Goal: Task Accomplishment & Management: Manage account settings

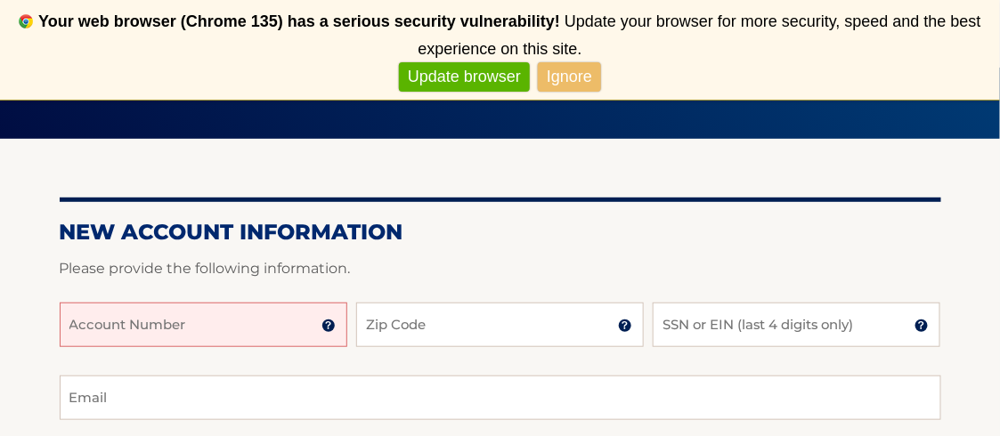
scroll to position [223, 0]
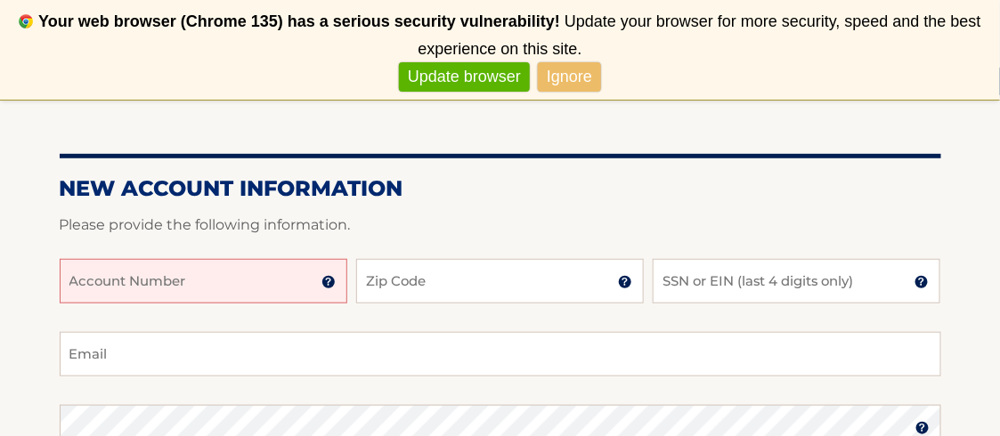
click at [240, 284] on input "Account Number" at bounding box center [204, 281] width 288 height 45
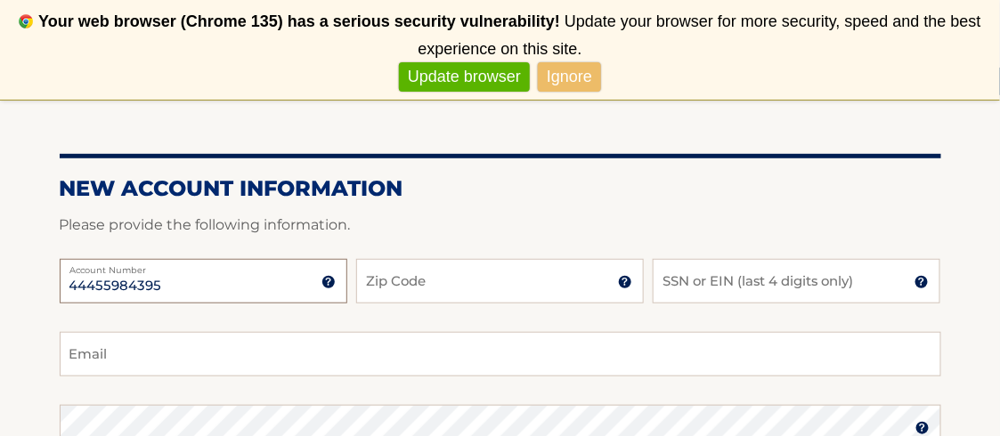
type input "44455984395"
click at [477, 295] on input "Zip Code" at bounding box center [500, 281] width 288 height 45
type input "07730"
click at [921, 281] on img at bounding box center [922, 282] width 14 height 14
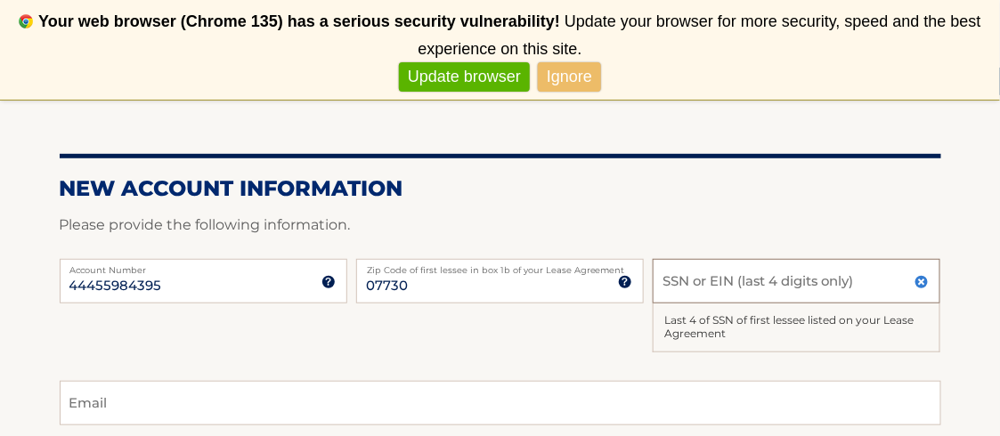
click at [873, 291] on input "SSN or EIN (last 4 digits only)" at bounding box center [797, 281] width 288 height 45
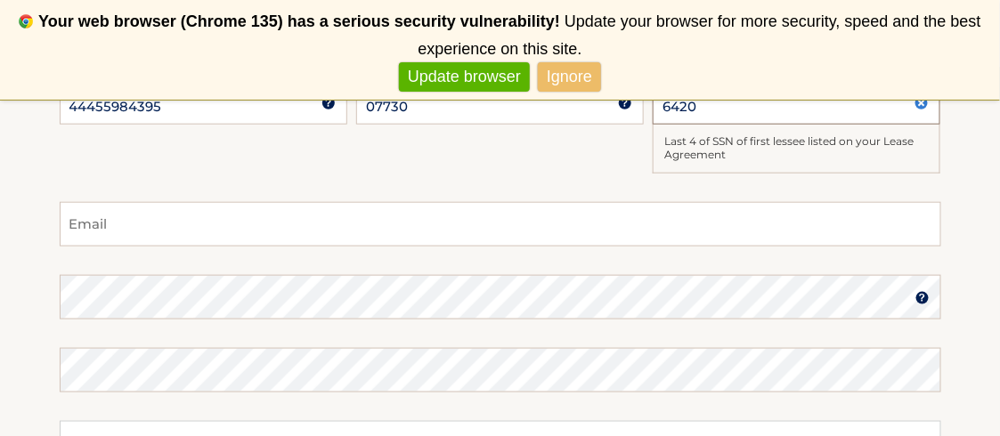
scroll to position [423, 0]
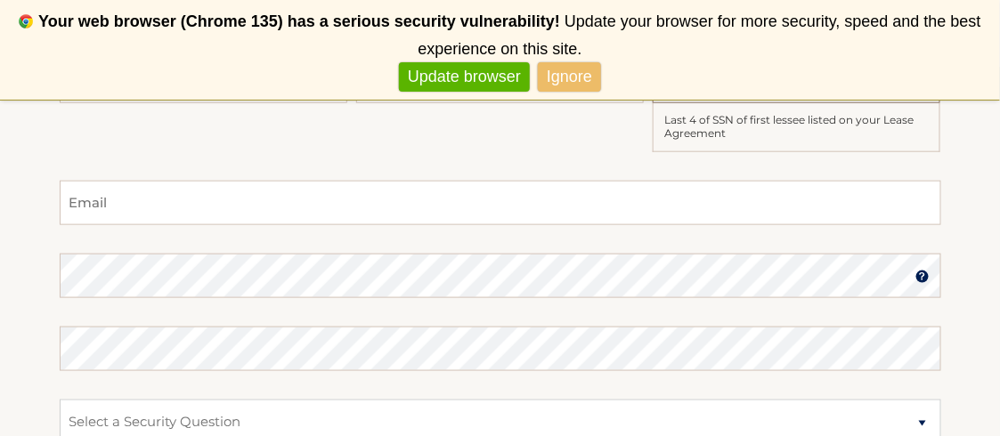
type input "6420"
click at [367, 204] on input "Email" at bounding box center [501, 203] width 882 height 45
type input "pcarew43@yahoo.com"
click at [918, 275] on img at bounding box center [923, 277] width 14 height 14
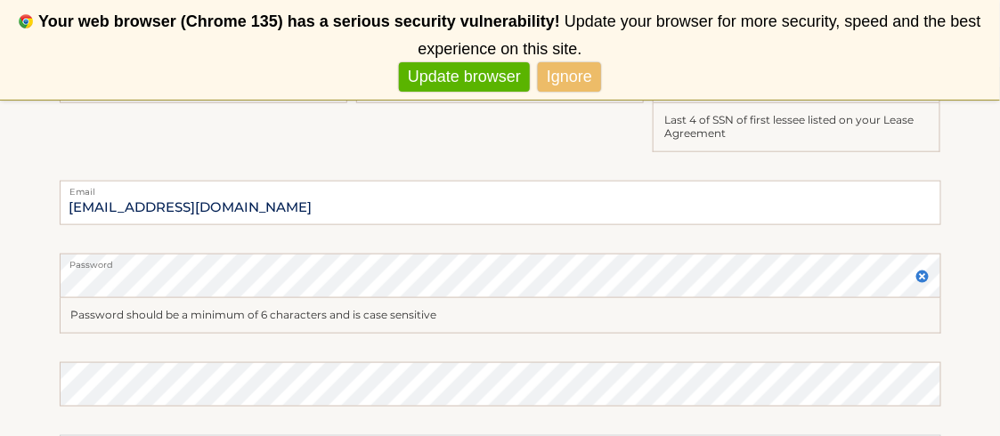
click at [559, 74] on link "Ignore" at bounding box center [569, 76] width 63 height 29
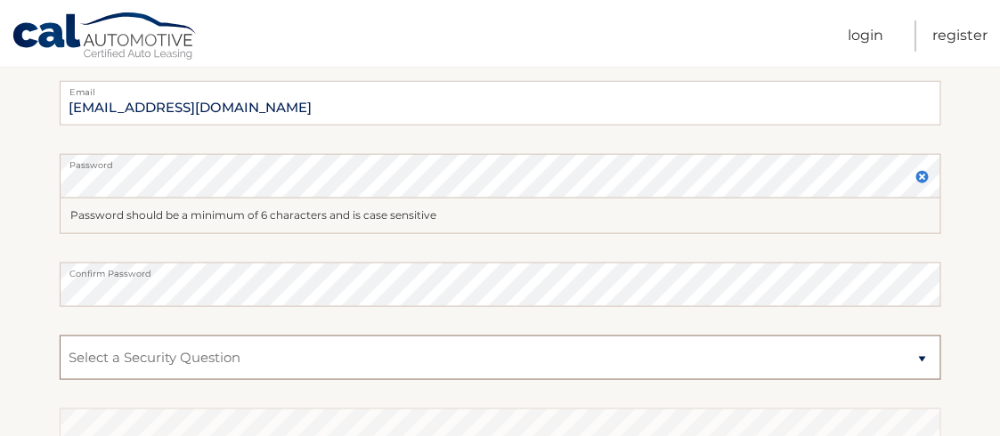
click at [922, 355] on select "Select a Security Question What was the name of your elementary school? What is…" at bounding box center [501, 358] width 882 height 45
select select "3"
click at [60, 336] on select "Select a Security Question What was the name of your elementary school? What is…" at bounding box center [501, 358] width 882 height 45
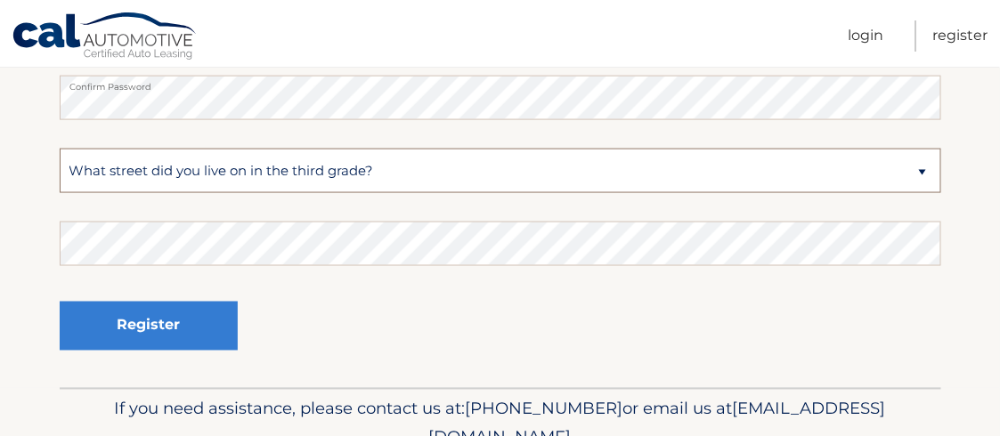
scroll to position [623, 0]
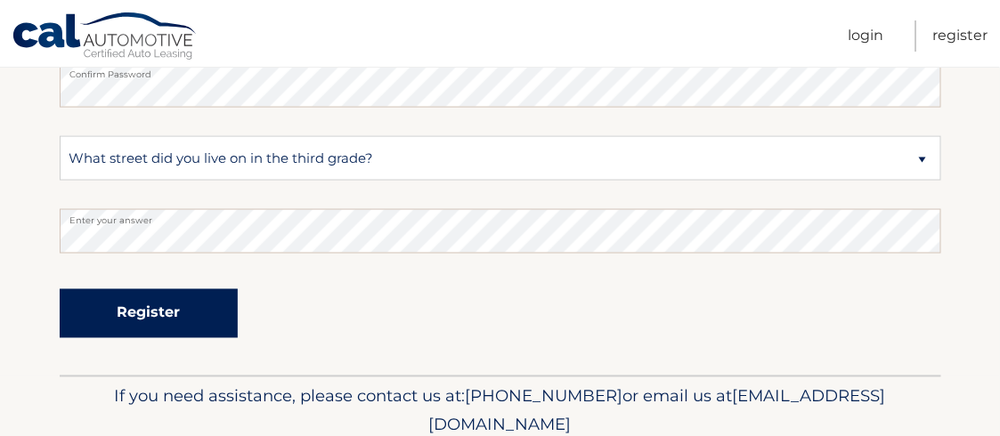
click at [187, 320] on button "Register" at bounding box center [149, 314] width 178 height 49
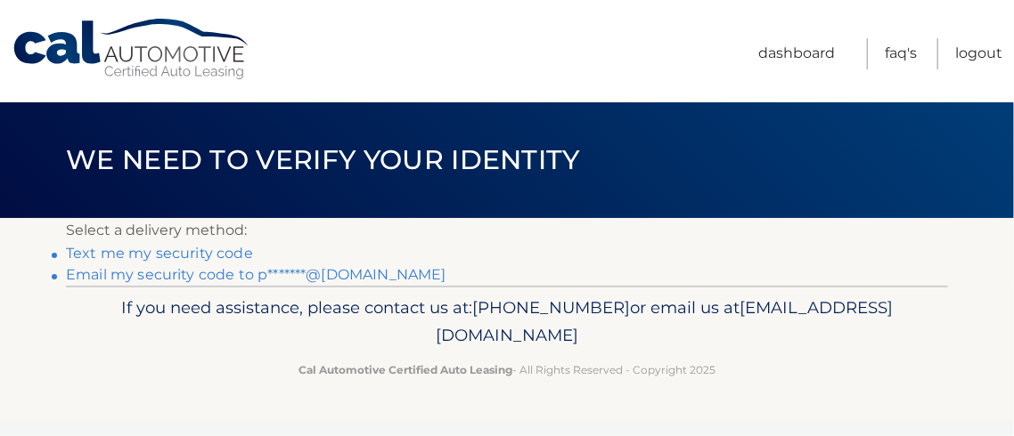
click at [181, 249] on link "Text me my security code" at bounding box center [159, 253] width 187 height 17
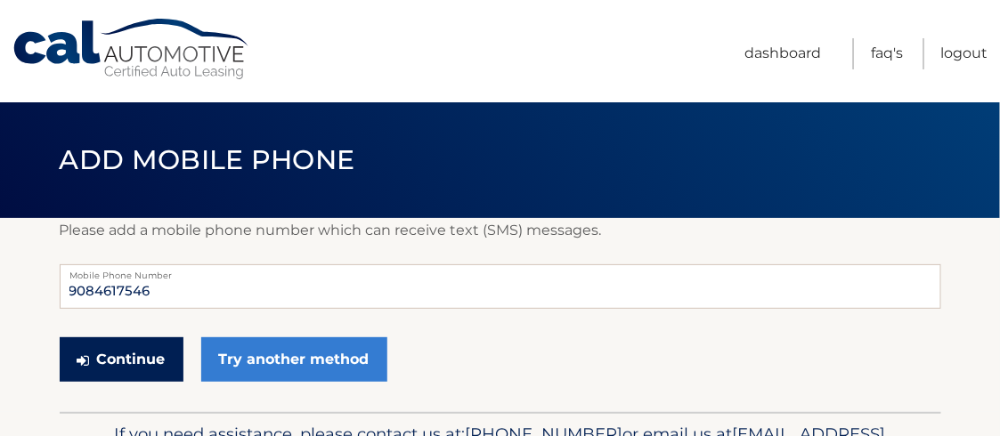
click at [130, 355] on button "Continue" at bounding box center [122, 360] width 124 height 45
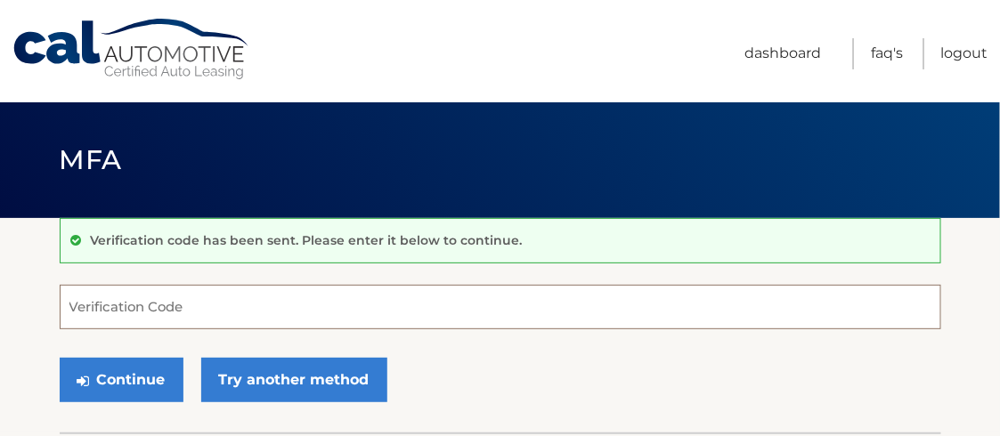
click at [232, 311] on input "Verification Code" at bounding box center [501, 307] width 882 height 45
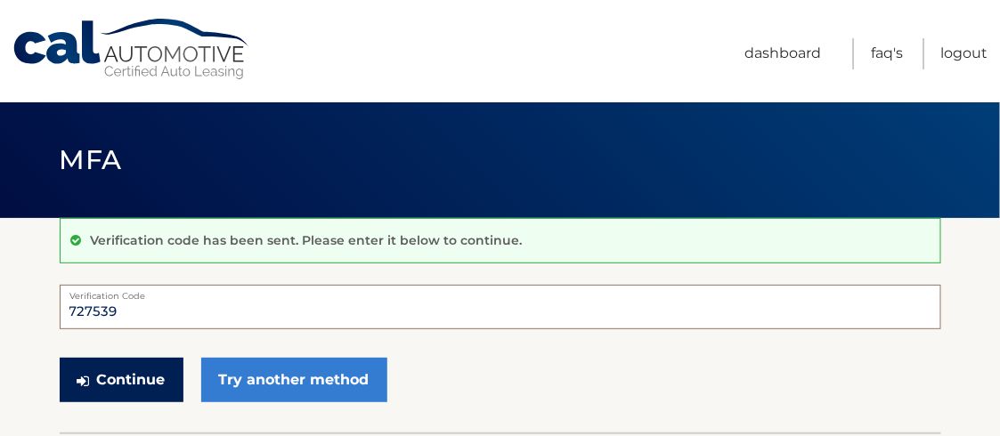
type input "727539"
click at [141, 383] on button "Continue" at bounding box center [122, 380] width 124 height 45
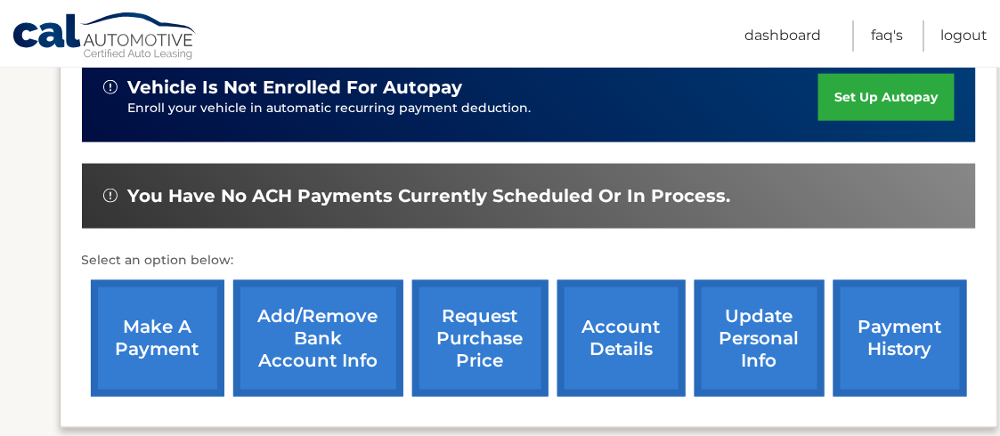
scroll to position [534, 0]
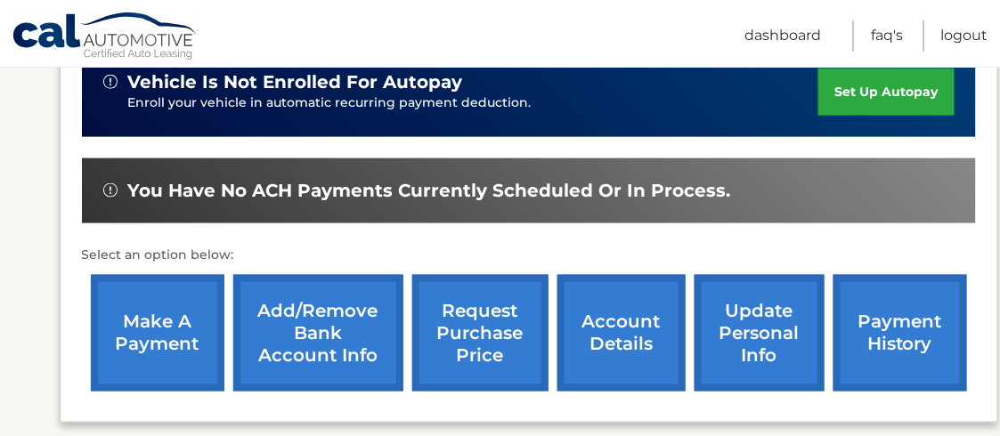
click at [869, 84] on link "set up autopay" at bounding box center [886, 92] width 135 height 47
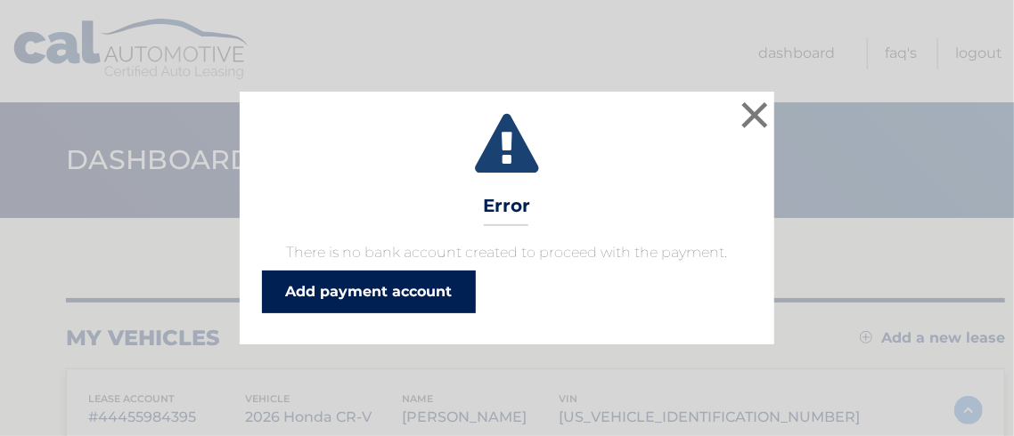
click at [304, 286] on link "Add payment account" at bounding box center [369, 292] width 214 height 43
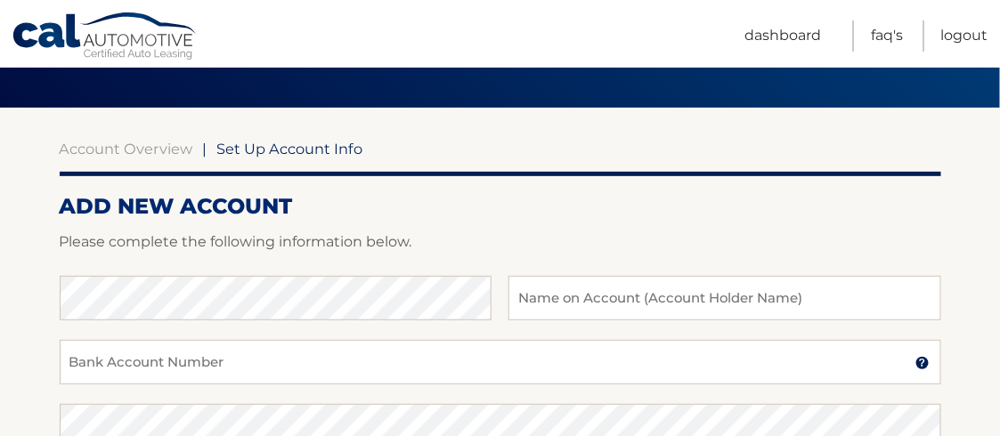
scroll to position [111, 0]
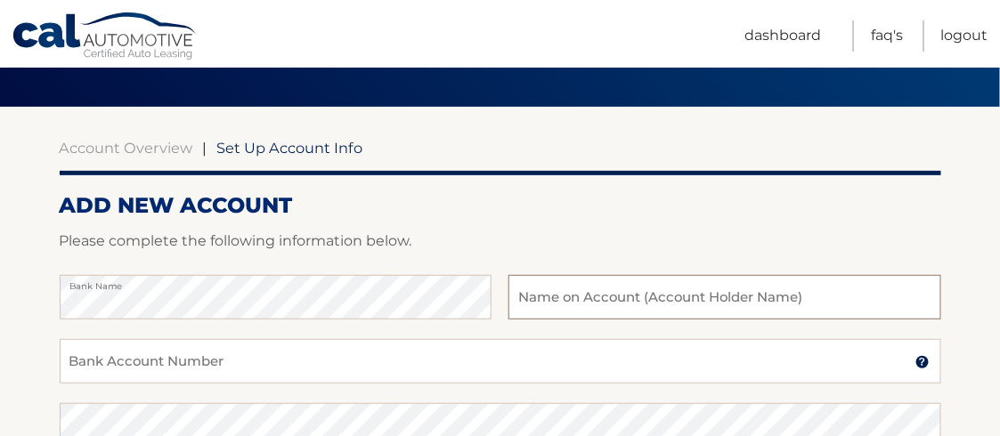
click at [689, 302] on input "text" at bounding box center [725, 297] width 432 height 45
type input "Thomas J. Carew and Patricia A. Carew"
click at [63, 321] on div "Bank Name Thomas J. Carew and Patricia A. Carew Name on Bank Account Holder" at bounding box center [501, 307] width 882 height 64
click at [264, 361] on input "Bank Account Number" at bounding box center [501, 361] width 882 height 45
click at [921, 372] on input "Bank Account Number" at bounding box center [501, 361] width 882 height 45
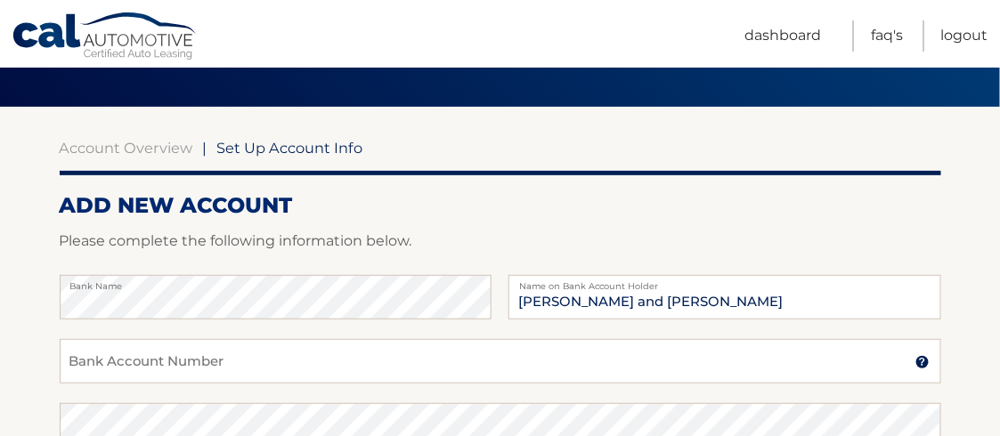
click at [922, 361] on img at bounding box center [923, 362] width 14 height 14
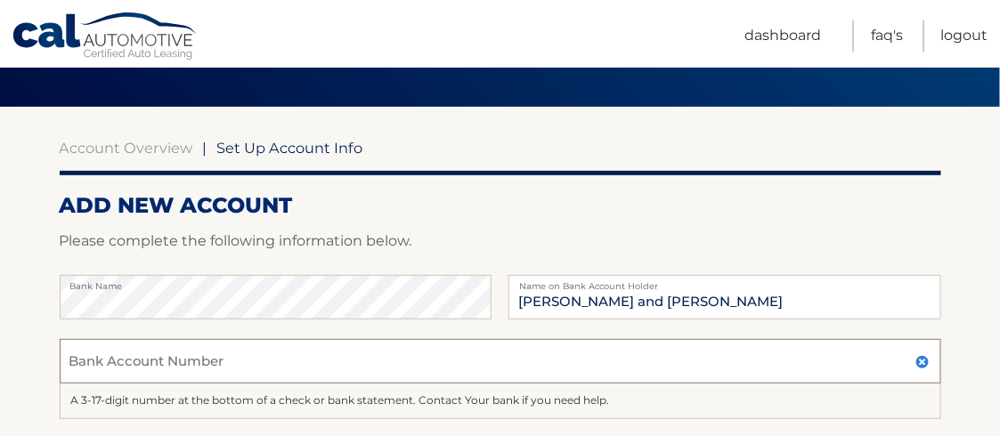
click at [249, 370] on input "Bank Account Number" at bounding box center [501, 361] width 882 height 45
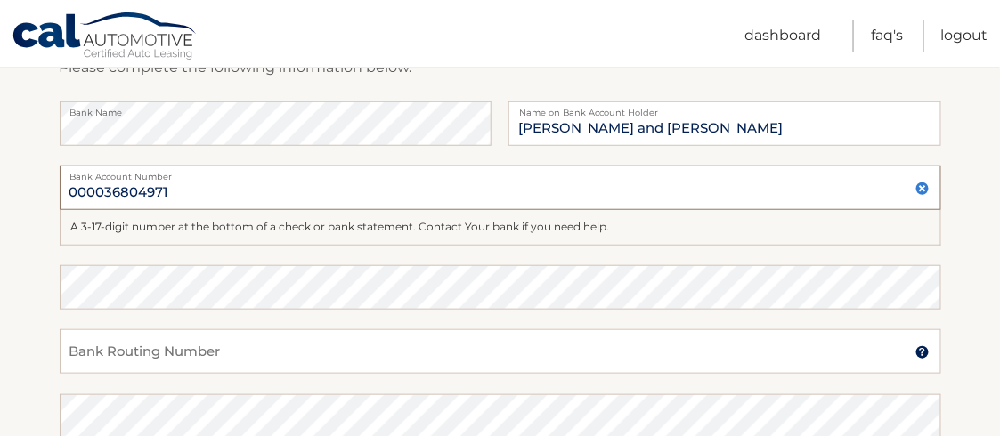
scroll to position [289, 0]
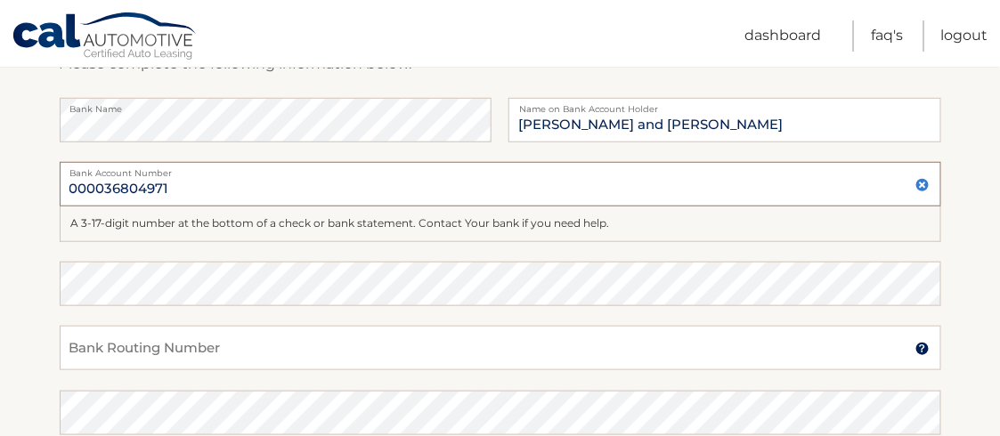
type input "000036804971"
click at [299, 358] on input "Bank Routing Number" at bounding box center [501, 348] width 882 height 45
click at [924, 351] on img at bounding box center [923, 349] width 14 height 14
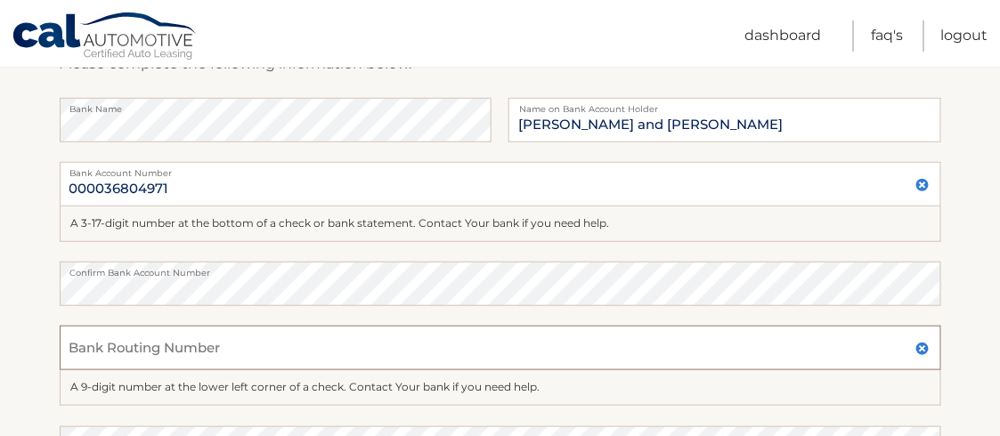
click at [301, 349] on input "Bank Routing Number" at bounding box center [501, 348] width 882 height 45
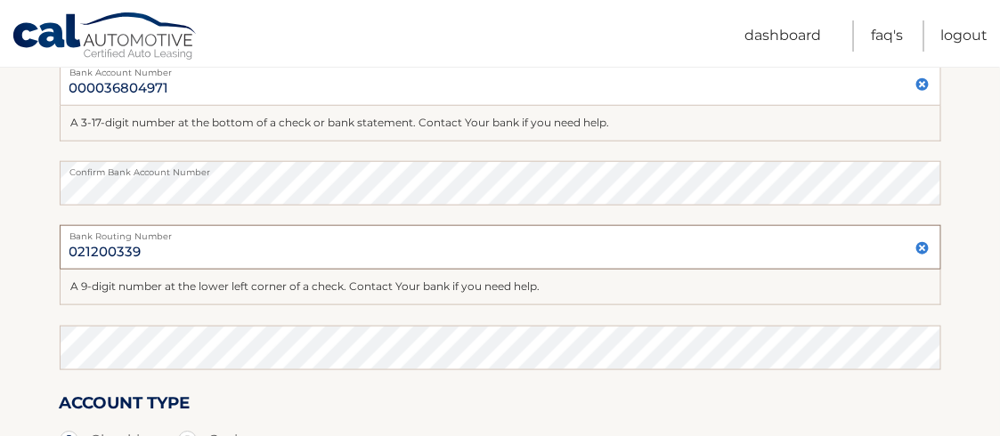
scroll to position [378, 0]
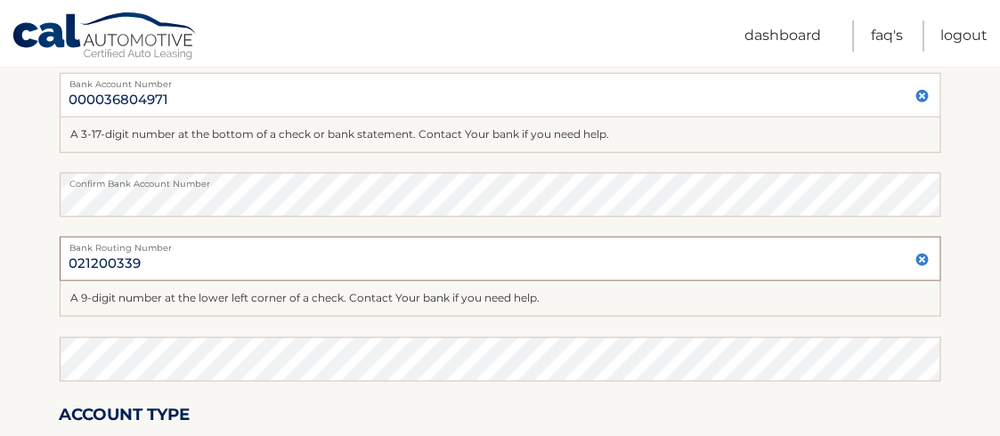
type input "021200339"
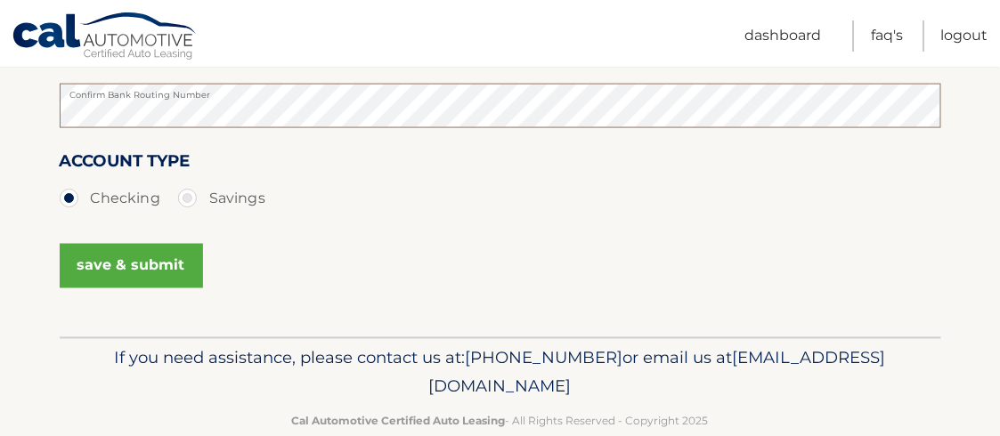
scroll to position [645, 0]
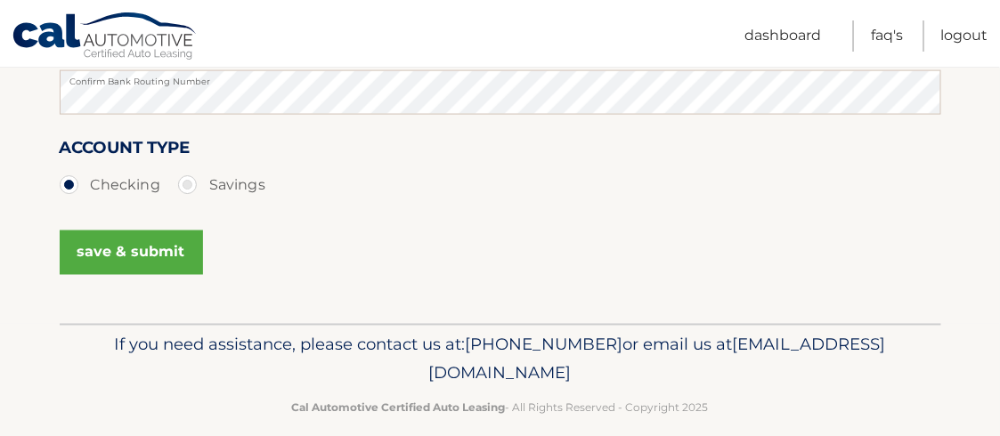
click at [175, 249] on button "save & submit" at bounding box center [131, 253] width 143 height 45
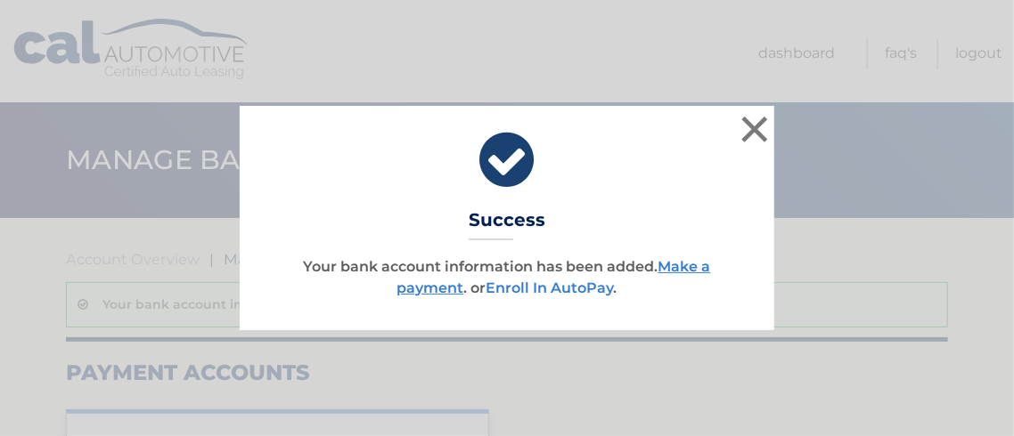
click at [565, 286] on link "Enroll In AutoPay" at bounding box center [549, 288] width 127 height 17
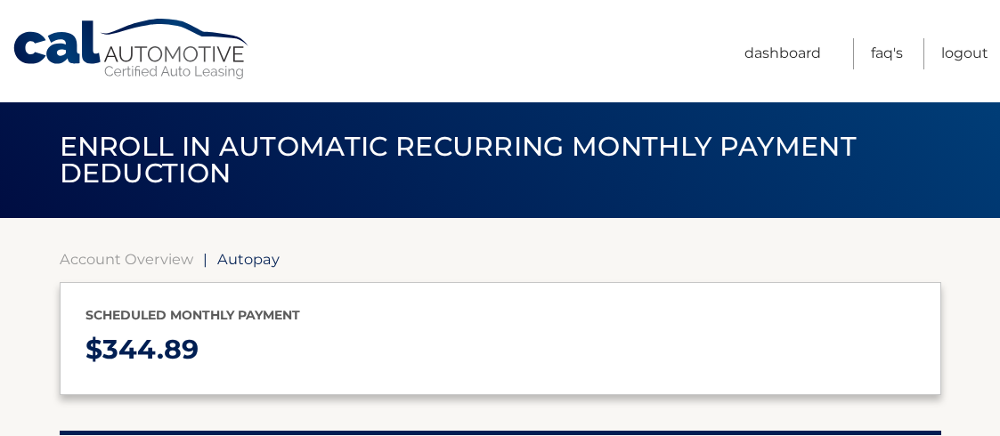
select select "MWU3MmVkOWItMGY0NS00OTIxLTg0NWYtZTNhNzY0OWIwYzc2"
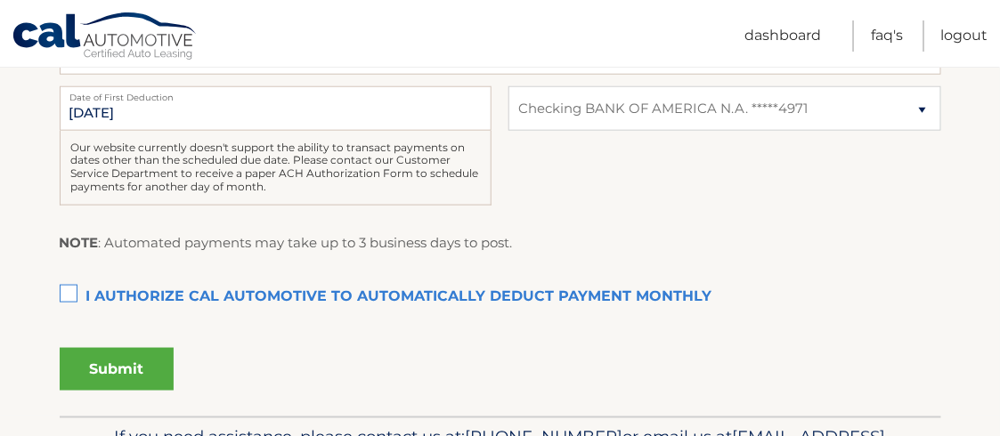
scroll to position [511, 0]
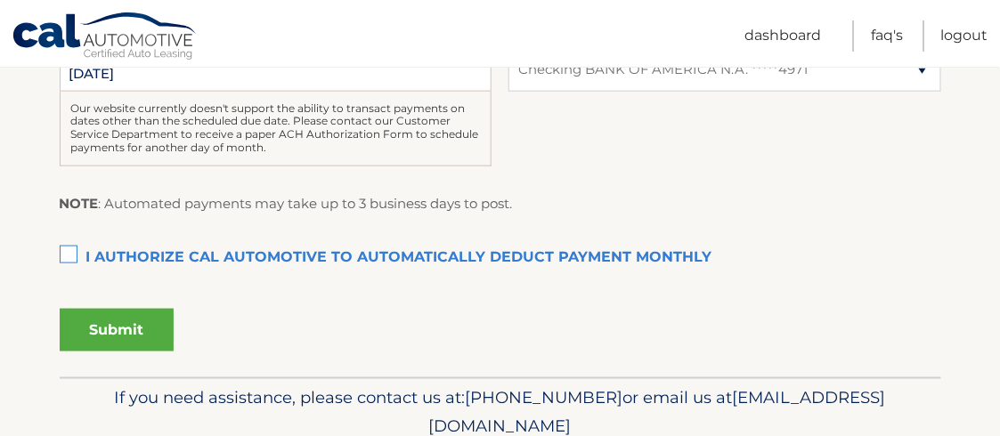
click at [67, 254] on label "I authorize cal automotive to automatically deduct payment monthly This checkbo…" at bounding box center [501, 259] width 882 height 36
click at [0, 0] on input "I authorize cal automotive to automatically deduct payment monthly This checkbo…" at bounding box center [0, 0] width 0 height 0
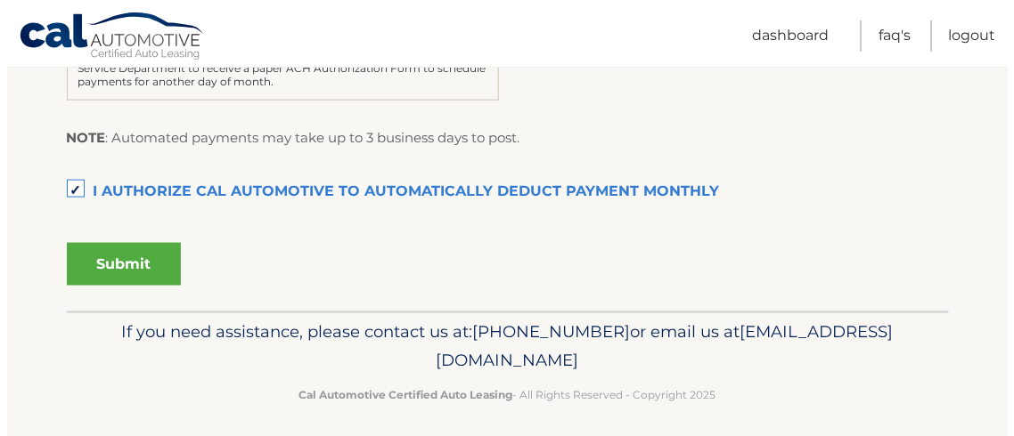
scroll to position [585, 0]
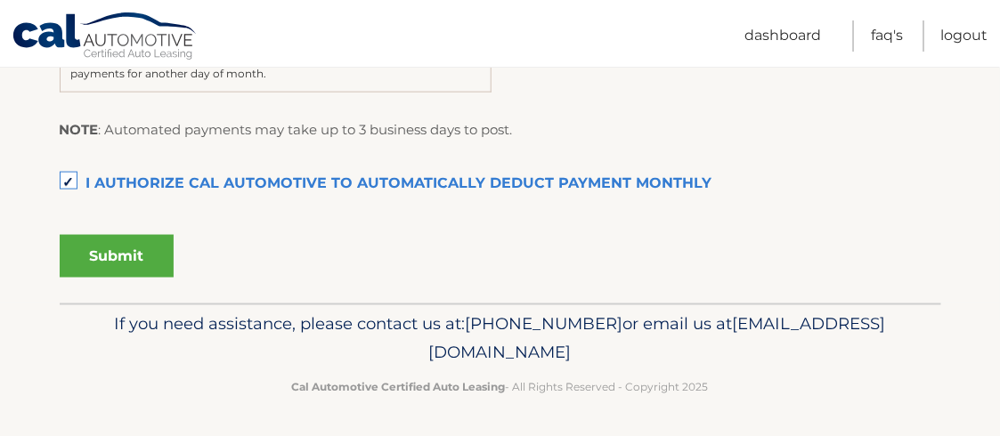
click at [130, 253] on button "Submit" at bounding box center [117, 256] width 114 height 43
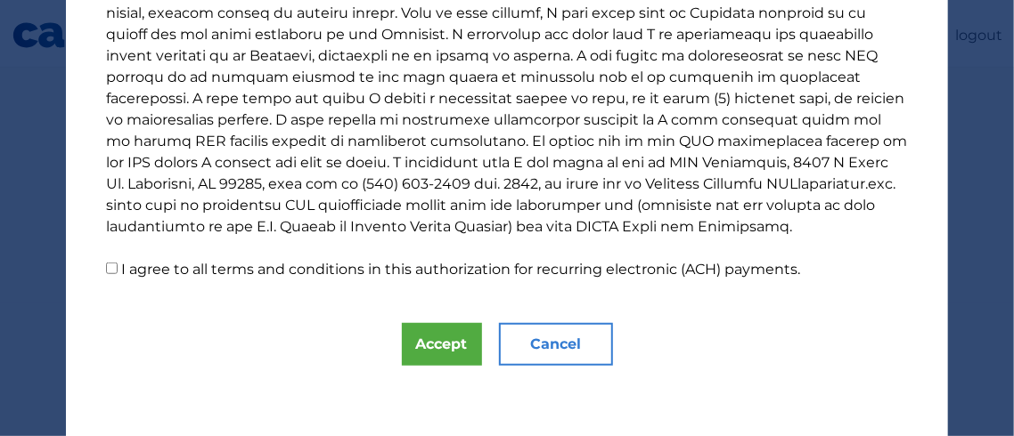
scroll to position [426, 0]
click at [443, 345] on button "Accept" at bounding box center [442, 344] width 80 height 43
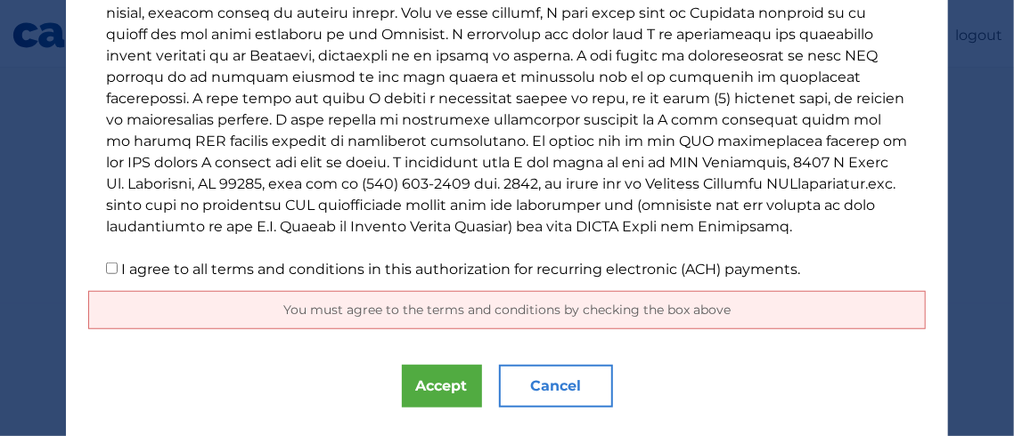
click at [106, 270] on input "I agree to all terms and conditions in this authorization for recurring electro…" at bounding box center [112, 269] width 12 height 12
checkbox input "true"
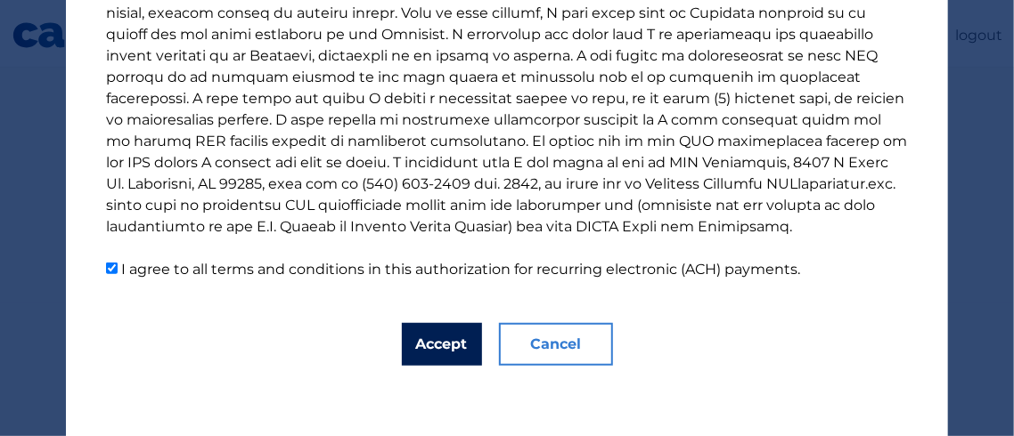
click at [429, 350] on button "Accept" at bounding box center [442, 344] width 80 height 43
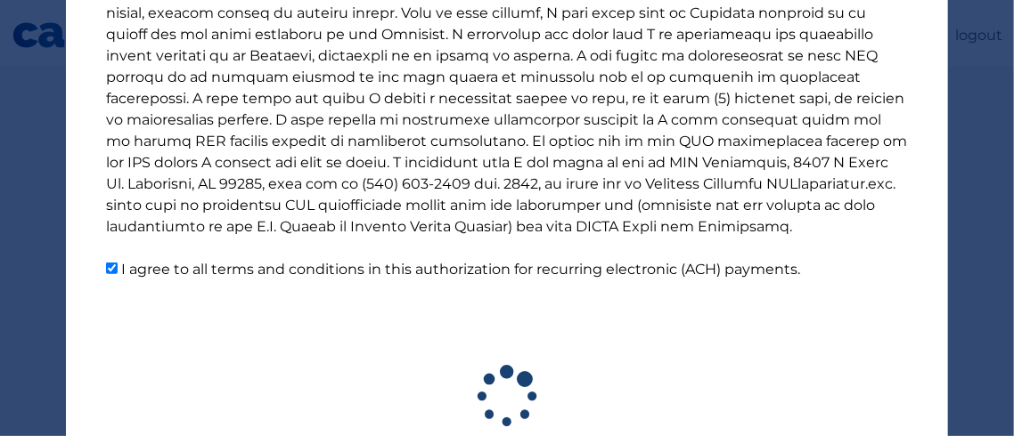
scroll to position [536, 0]
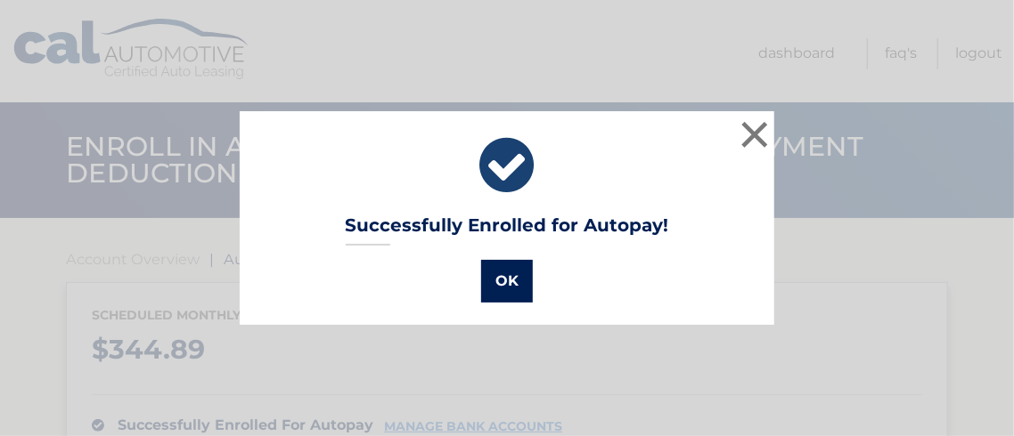
click at [502, 284] on button "OK" at bounding box center [507, 281] width 52 height 43
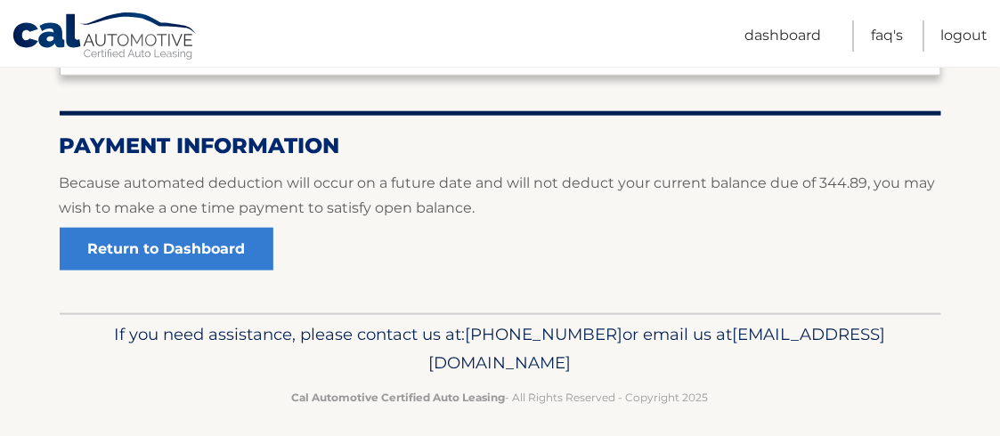
scroll to position [413, 0]
